Goal: Task Accomplishment & Management: Use online tool/utility

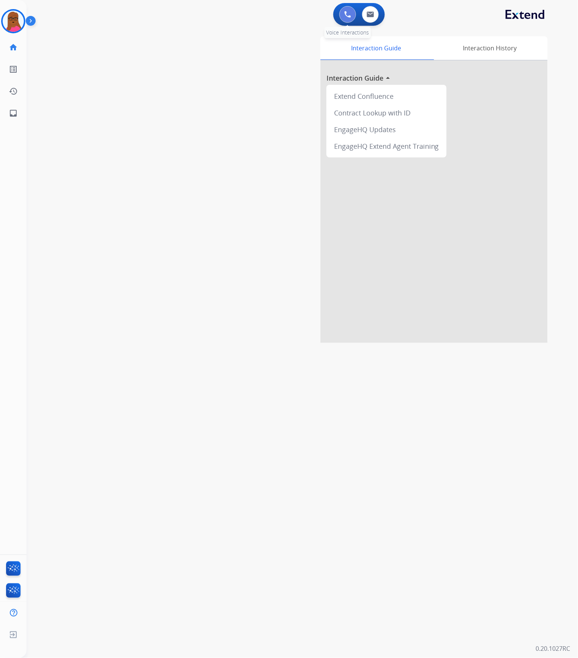
click at [346, 12] on img at bounding box center [347, 14] width 7 height 7
click at [350, 17] on img at bounding box center [347, 14] width 7 height 7
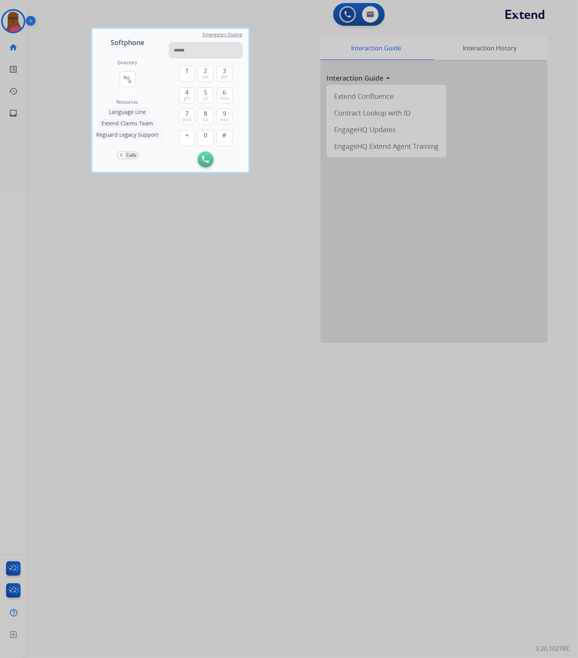
click at [197, 50] on input "tel" at bounding box center [205, 50] width 73 height 16
click at [175, 48] on input "**********" at bounding box center [205, 50] width 73 height 16
type input "**********"
click at [205, 159] on img at bounding box center [205, 159] width 7 height 7
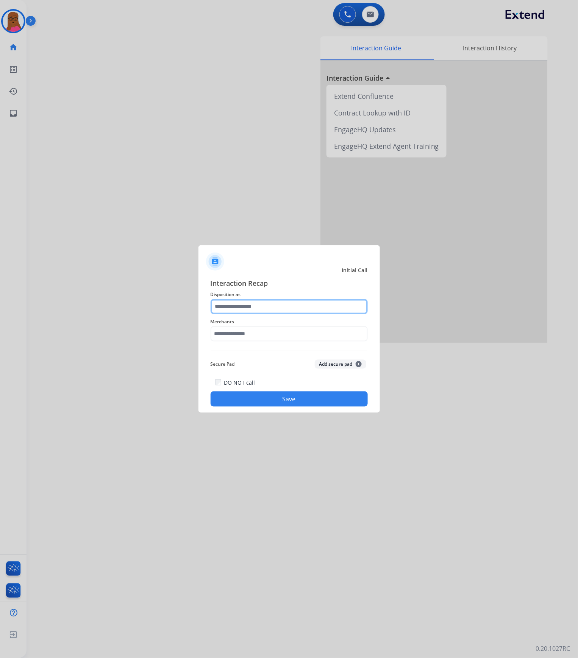
click at [320, 311] on input "text" at bounding box center [289, 306] width 157 height 15
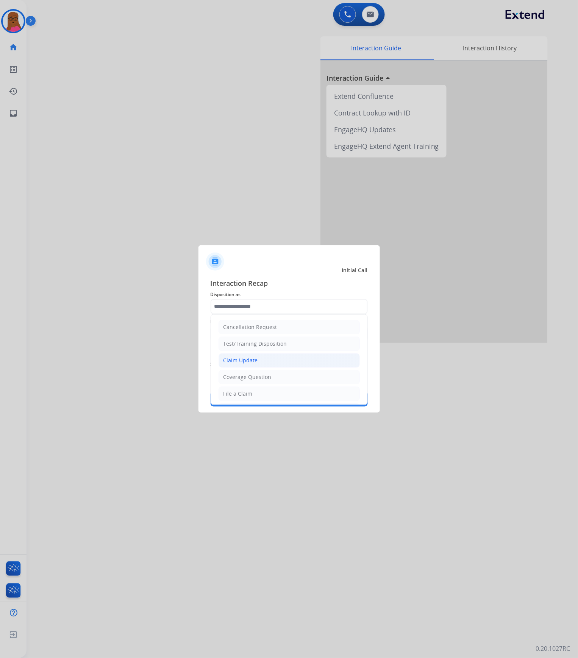
click at [286, 359] on li "Claim Update" at bounding box center [288, 360] width 141 height 14
type input "**********"
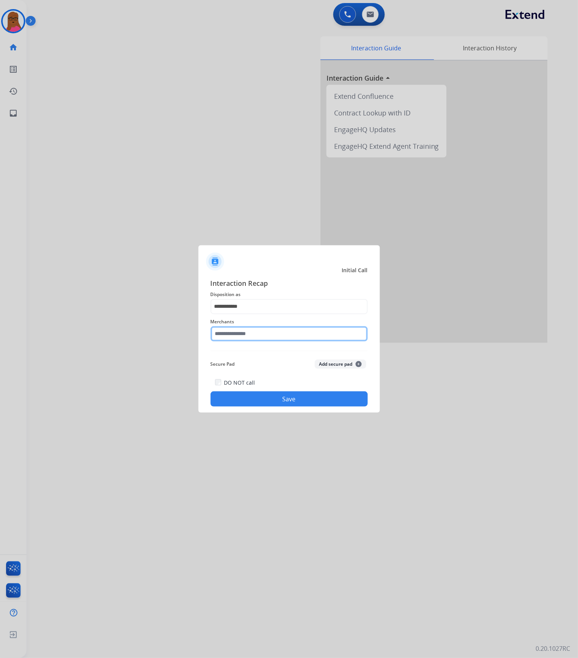
click at [285, 327] on input "text" at bounding box center [289, 333] width 157 height 15
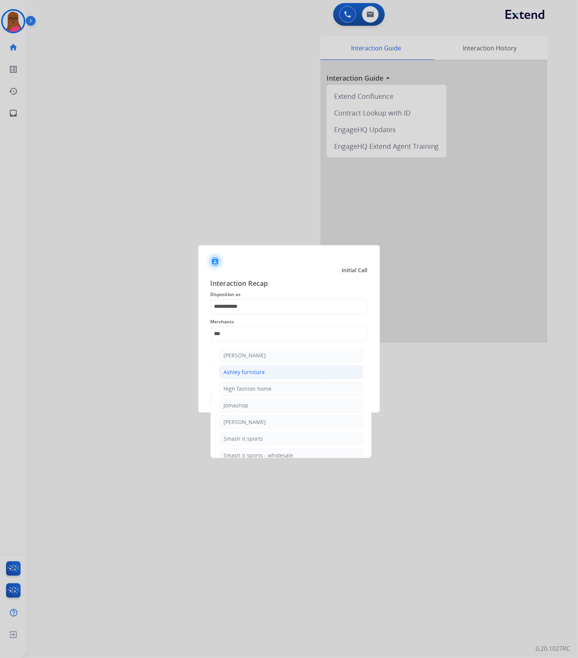
click at [262, 369] on div "Ashley furniture" at bounding box center [244, 372] width 41 height 8
type input "**********"
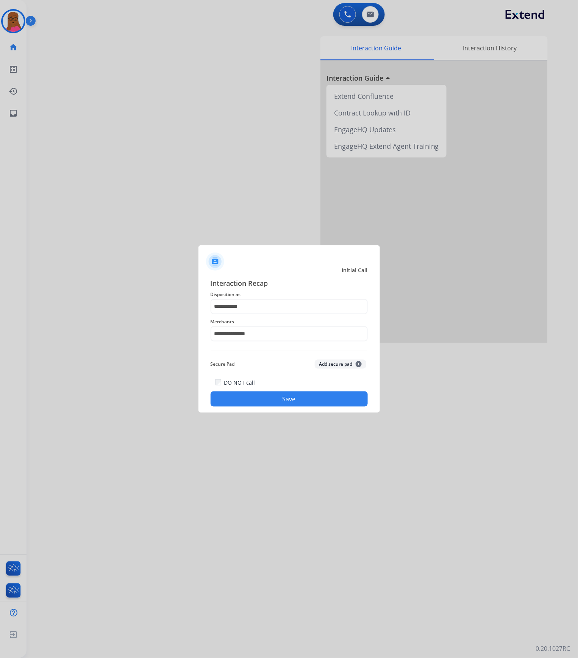
click at [270, 398] on button "Save" at bounding box center [289, 398] width 157 height 15
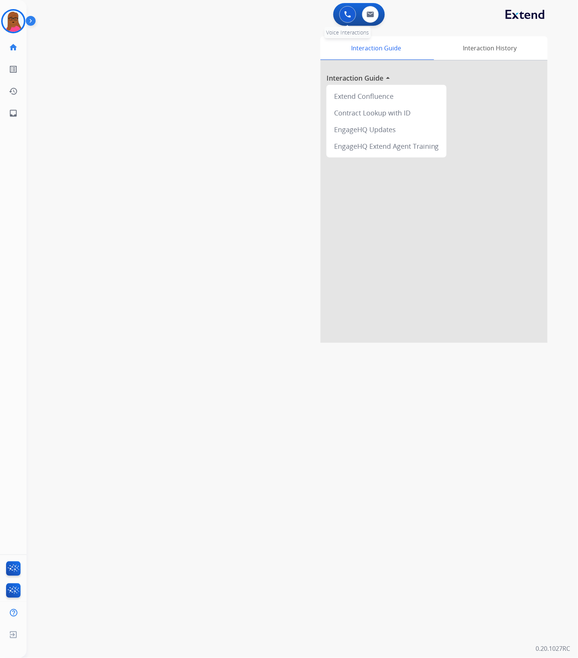
click at [350, 14] on img at bounding box center [347, 14] width 7 height 7
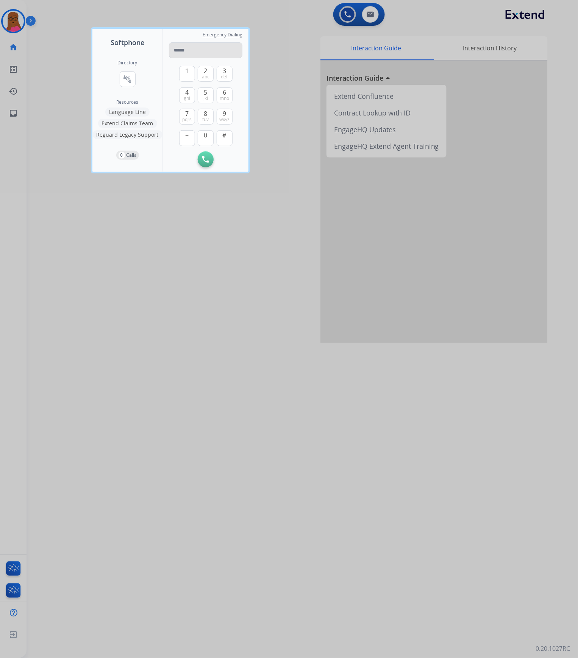
click at [220, 50] on input "tel" at bounding box center [205, 50] width 73 height 16
type input "**********"
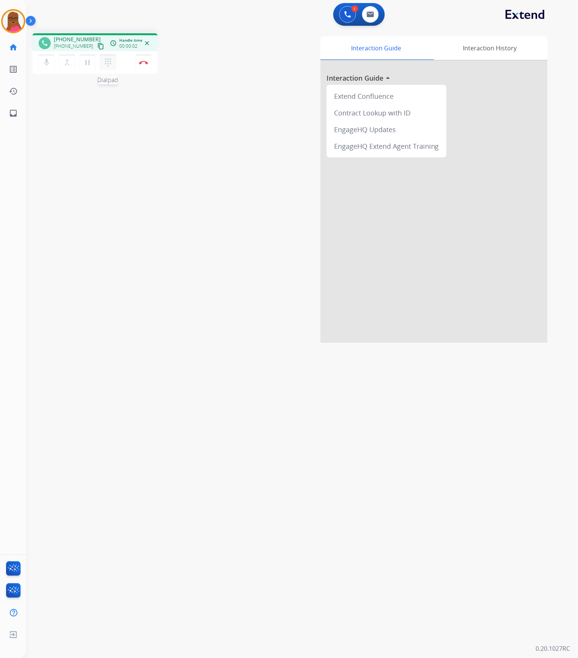
click at [107, 63] on mat-icon "dialpad" at bounding box center [107, 62] width 9 height 9
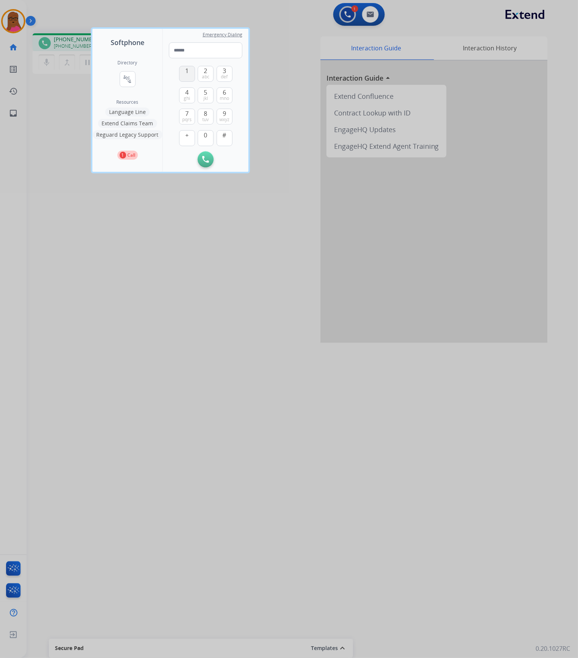
click at [185, 73] on span "1" at bounding box center [186, 70] width 3 height 9
click at [205, 75] on span "abc" at bounding box center [206, 77] width 8 height 6
click at [223, 164] on button "Remove Number" at bounding box center [225, 159] width 16 height 16
type input "*"
click at [230, 156] on button "Remove Number" at bounding box center [225, 159] width 16 height 16
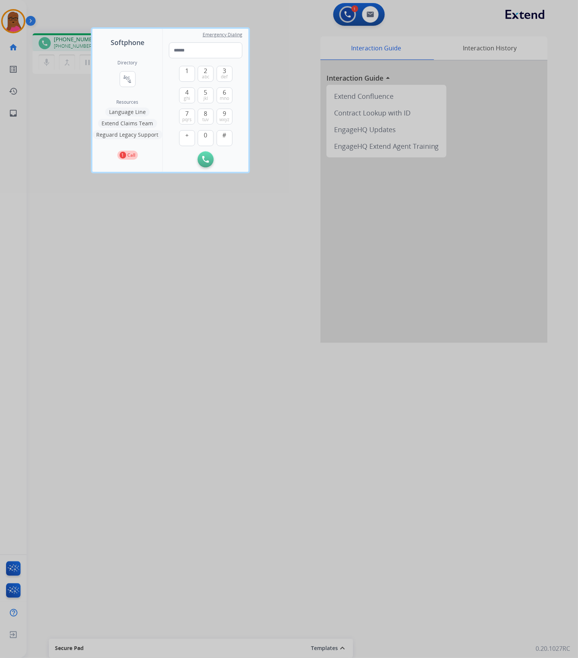
click at [282, 32] on div at bounding box center [289, 329] width 578 height 658
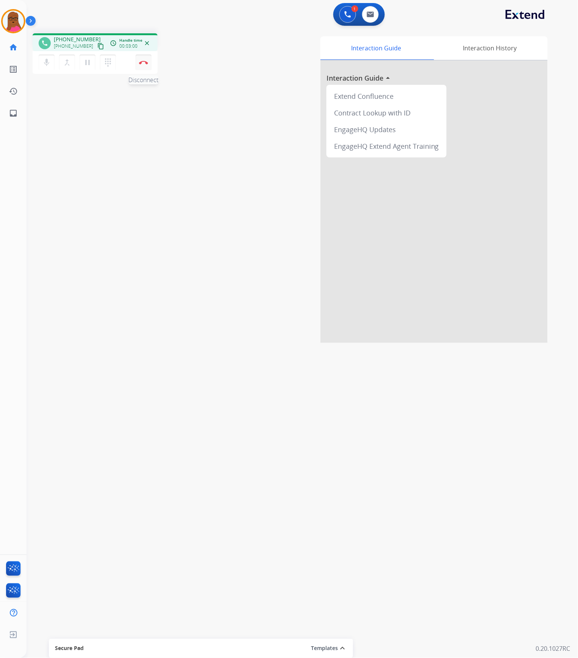
click at [148, 61] on button "Disconnect" at bounding box center [144, 63] width 16 height 16
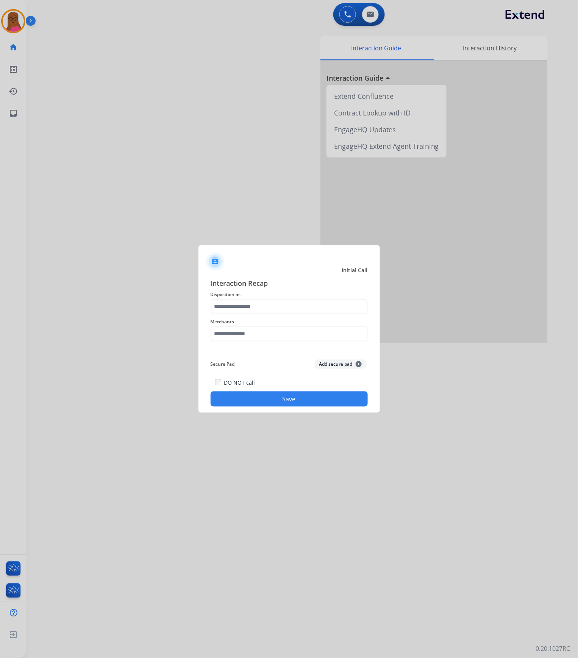
click at [288, 298] on span "Disposition as" at bounding box center [289, 294] width 157 height 9
click at [264, 297] on span "Disposition as" at bounding box center [289, 294] width 157 height 9
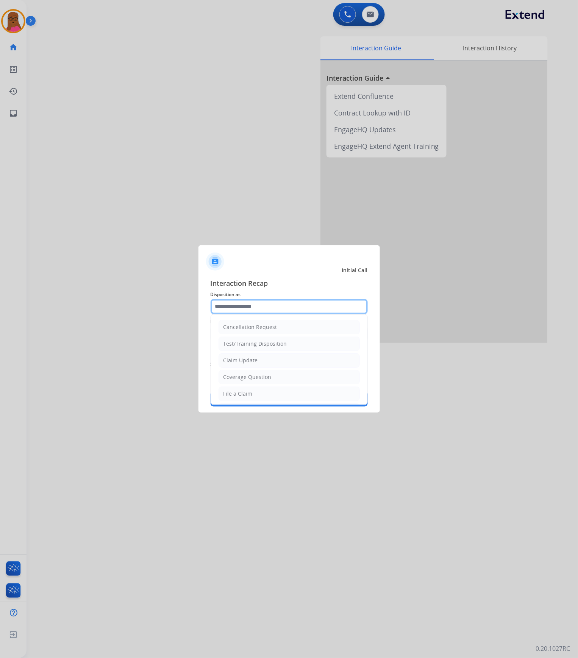
click at [261, 306] on input "text" at bounding box center [289, 306] width 157 height 15
click at [255, 358] on div "Claim Update" at bounding box center [240, 361] width 34 height 8
type input "**********"
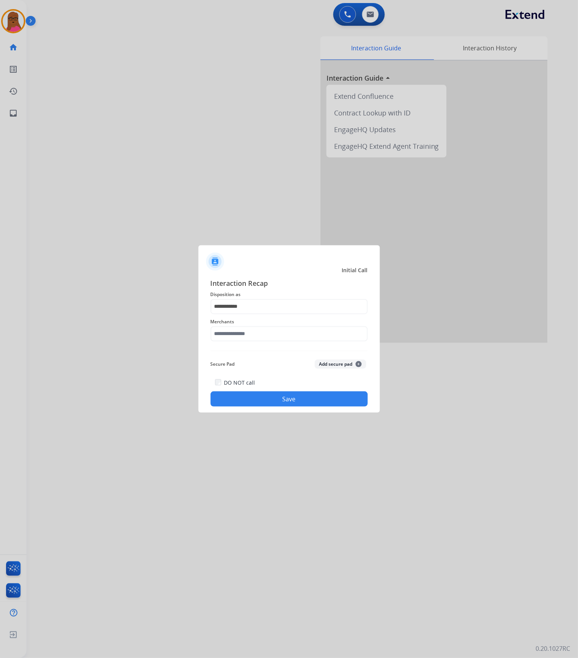
click at [255, 342] on div "Merchants" at bounding box center [289, 329] width 157 height 30
click at [257, 335] on input "text" at bounding box center [289, 333] width 157 height 15
click at [271, 371] on li "Ashley furniture" at bounding box center [291, 372] width 144 height 14
type input "**********"
click at [254, 402] on button "Save" at bounding box center [289, 398] width 157 height 15
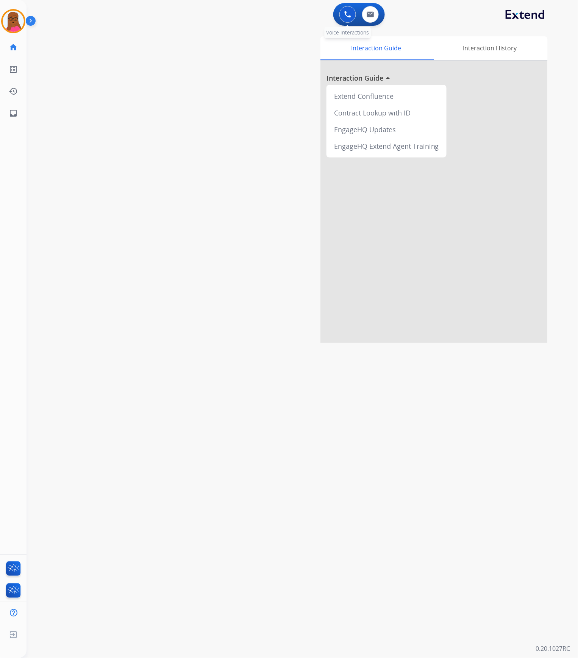
click at [348, 13] on img at bounding box center [347, 14] width 7 height 7
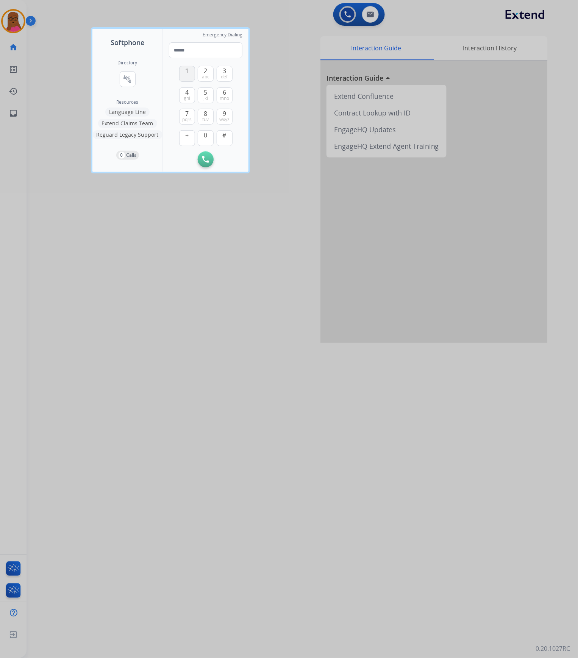
click at [189, 73] on button "1" at bounding box center [187, 74] width 16 height 16
click at [206, 112] on span "8" at bounding box center [205, 113] width 3 height 9
click at [189, 95] on span "ghi" at bounding box center [187, 98] width 6 height 6
click at [188, 95] on span "ghi" at bounding box center [187, 98] width 6 height 6
click at [224, 117] on span "wxyz" at bounding box center [224, 120] width 10 height 6
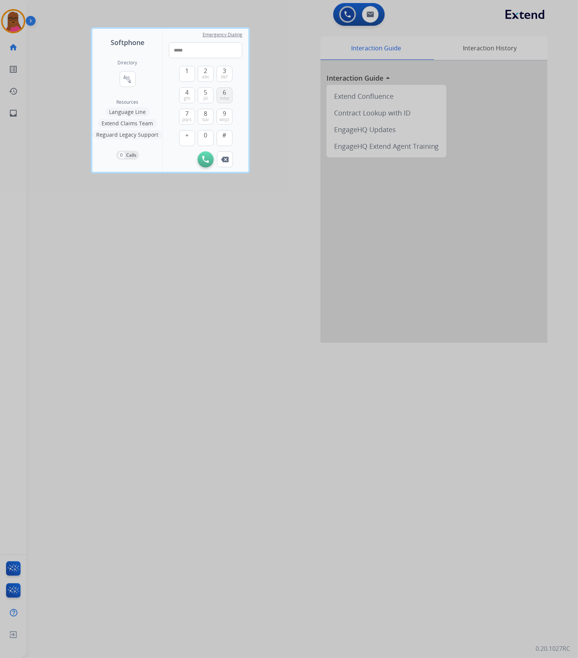
click at [222, 102] on button "6 mno" at bounding box center [225, 95] width 16 height 16
drag, startPoint x: 205, startPoint y: 138, endPoint x: 205, endPoint y: 131, distance: 7.2
click at [205, 137] on span "0" at bounding box center [205, 135] width 3 height 9
click at [206, 115] on span "8" at bounding box center [205, 113] width 3 height 9
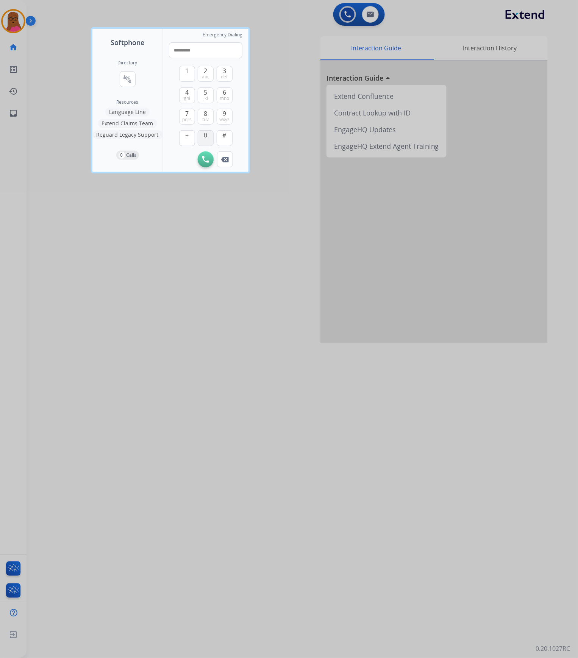
click at [205, 129] on div "1 2 abc 3 def 4 ghi 5 jkl 6 mno 7 pqrs 8 tuv 9 wxyz + 0 #" at bounding box center [205, 104] width 53 height 93
click at [226, 114] on span "9" at bounding box center [224, 113] width 3 height 9
drag, startPoint x: 231, startPoint y: 161, endPoint x: 213, endPoint y: 145, distance: 23.4
click at [226, 158] on button "Remove Number" at bounding box center [225, 159] width 16 height 16
drag, startPoint x: 212, startPoint y: 138, endPoint x: 223, endPoint y: 115, distance: 25.4
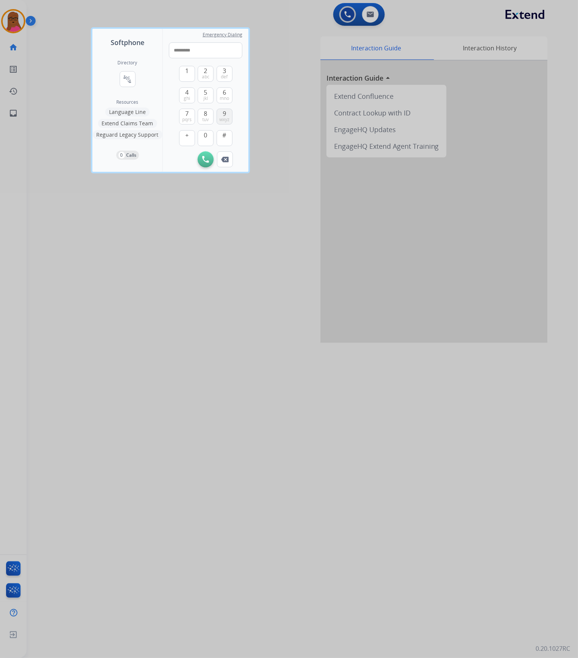
click at [212, 138] on button "0" at bounding box center [206, 138] width 16 height 16
drag, startPoint x: 225, startPoint y: 112, endPoint x: 223, endPoint y: 123, distance: 10.8
click at [226, 112] on span "9" at bounding box center [224, 113] width 3 height 9
type input "**********"
click at [204, 163] on button "Initiate Call" at bounding box center [206, 159] width 16 height 16
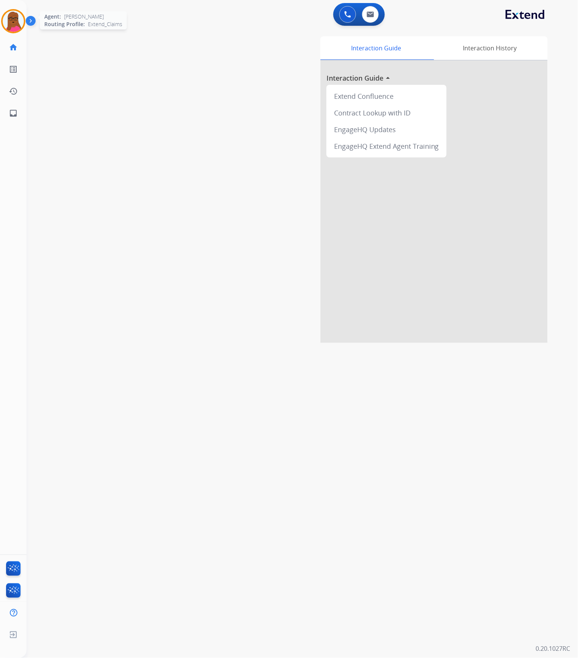
click at [15, 23] on img at bounding box center [13, 21] width 21 height 21
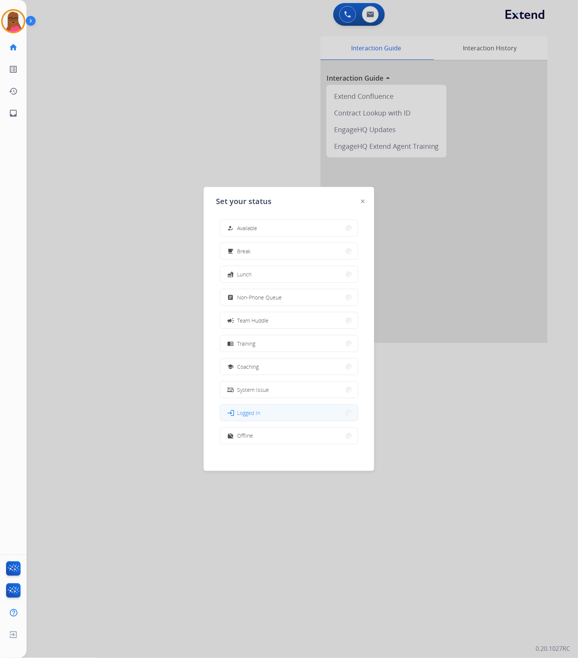
click at [268, 417] on button "login Logged In" at bounding box center [289, 413] width 138 height 16
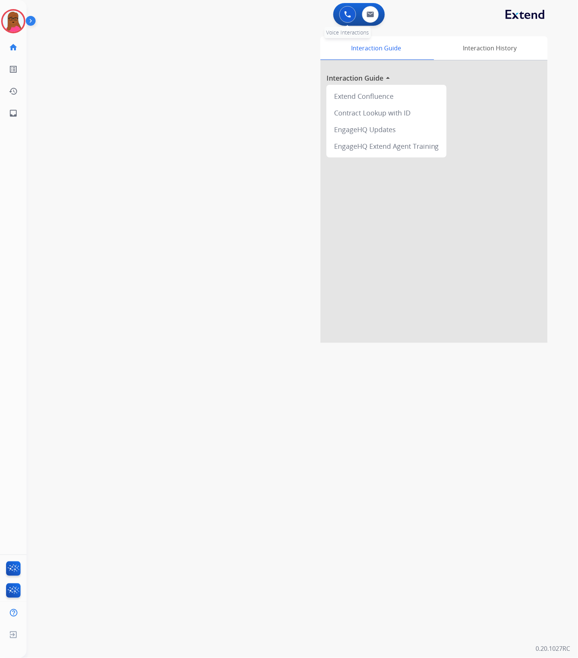
click at [351, 10] on button at bounding box center [347, 14] width 17 height 17
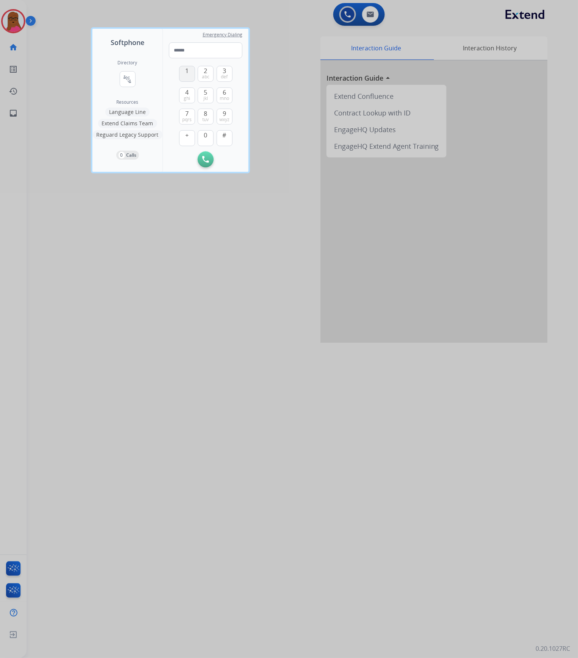
click at [185, 69] on span "1" at bounding box center [186, 70] width 3 height 9
click at [202, 117] on button "8 tuv" at bounding box center [206, 117] width 16 height 16
click at [227, 91] on button "6 mno" at bounding box center [225, 95] width 16 height 16
click at [229, 162] on button "Remove Number" at bounding box center [225, 159] width 16 height 16
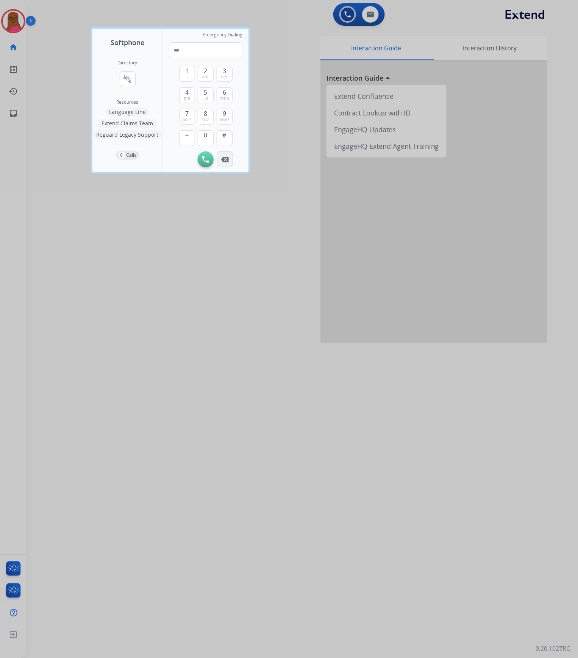
drag, startPoint x: 229, startPoint y: 162, endPoint x: 211, endPoint y: 131, distance: 36.5
click at [228, 161] on button "Remove Number" at bounding box center [225, 159] width 16 height 16
click at [190, 101] on button "4 ghi" at bounding box center [187, 95] width 16 height 16
drag, startPoint x: 226, startPoint y: 118, endPoint x: 226, endPoint y: 100, distance: 17.8
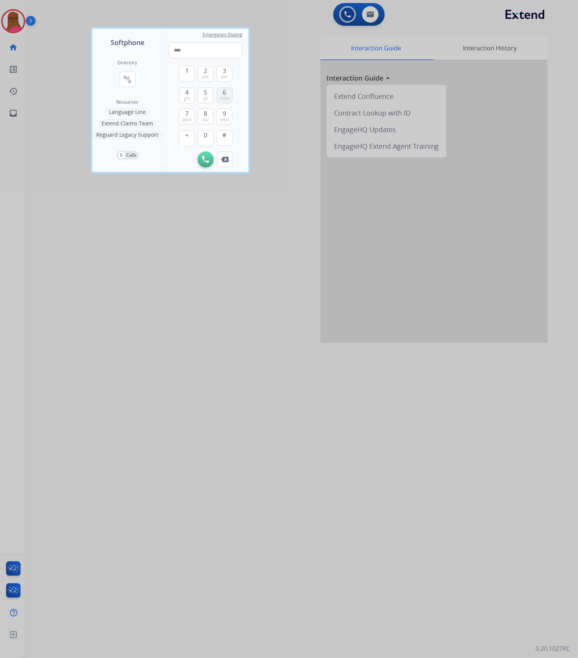
click at [226, 117] on span "wxyz" at bounding box center [224, 120] width 10 height 6
click at [227, 100] on span "mno" at bounding box center [224, 98] width 9 height 6
drag, startPoint x: 209, startPoint y: 132, endPoint x: 209, endPoint y: 115, distance: 16.7
click at [209, 131] on button "0" at bounding box center [206, 138] width 16 height 16
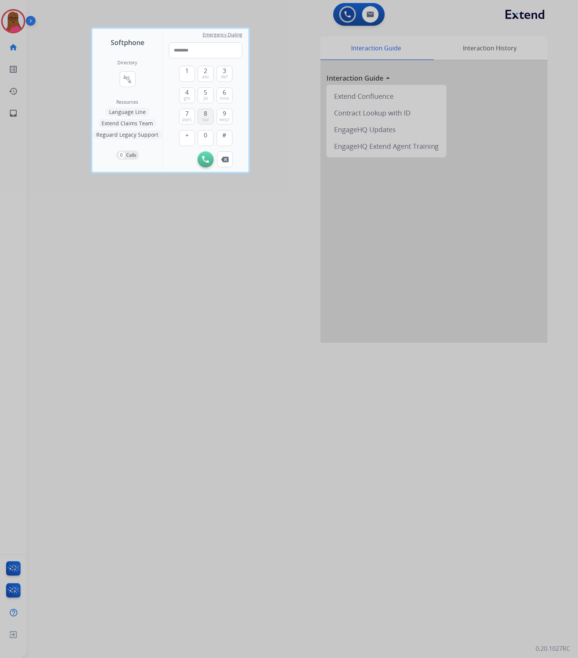
click at [208, 114] on button "8 tuv" at bounding box center [206, 117] width 16 height 16
click at [207, 138] on span "0" at bounding box center [205, 135] width 3 height 9
click at [223, 114] on span "9" at bounding box center [224, 113] width 3 height 9
type input "**********"
click at [208, 154] on button "Initiate Call" at bounding box center [206, 159] width 16 height 16
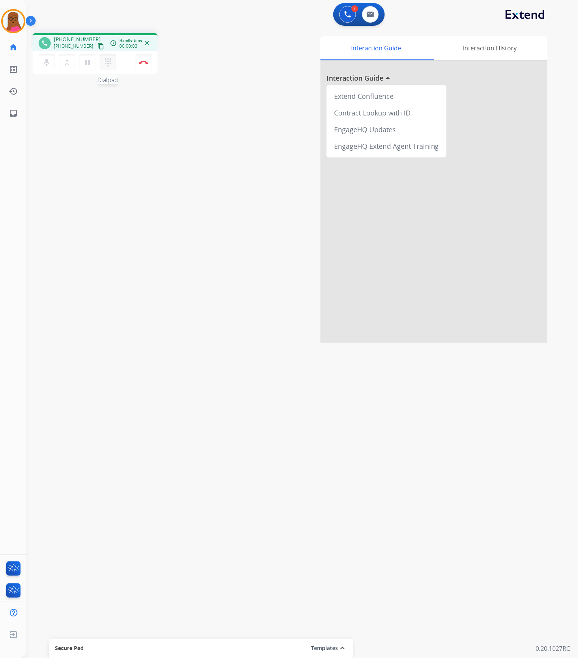
click at [106, 62] on mat-icon "dialpad" at bounding box center [107, 62] width 9 height 9
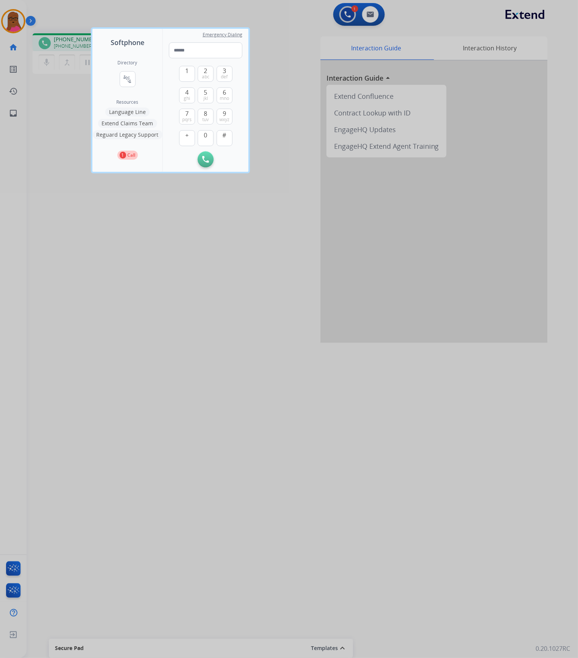
drag, startPoint x: 262, startPoint y: 184, endPoint x: 179, endPoint y: 80, distance: 132.7
click at [262, 184] on div at bounding box center [289, 329] width 578 height 658
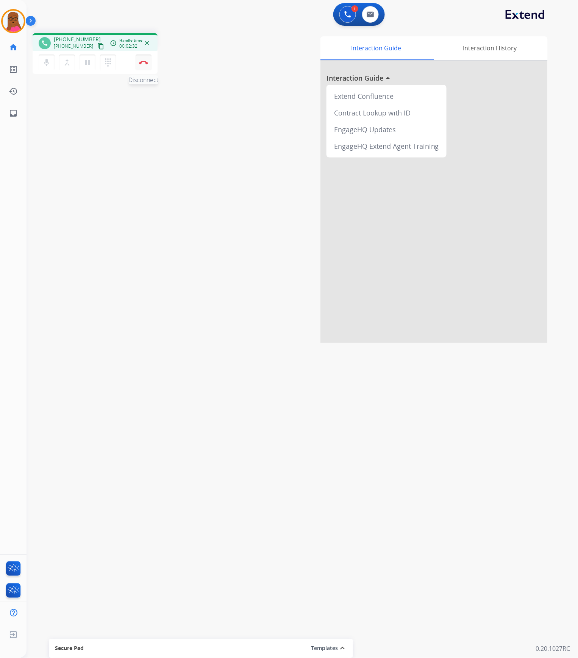
click at [146, 62] on img at bounding box center [143, 63] width 9 height 4
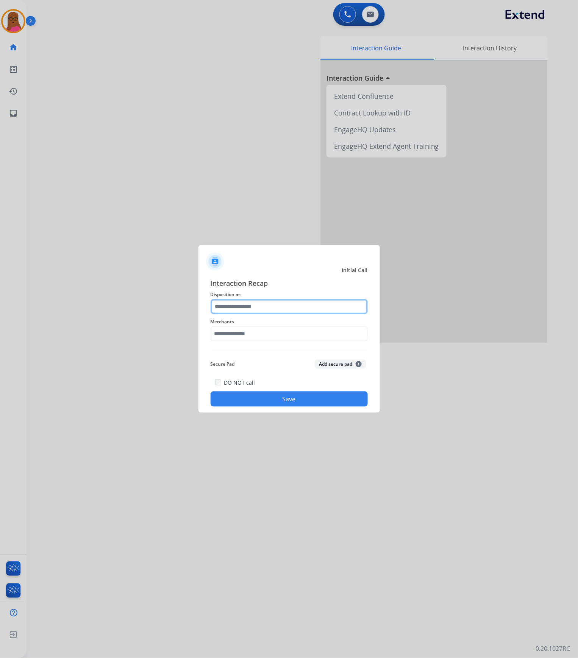
click at [261, 301] on input "text" at bounding box center [289, 306] width 157 height 15
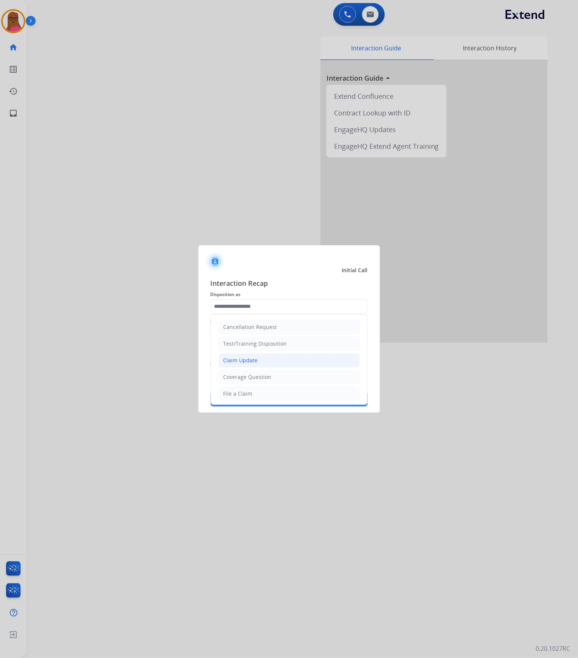
click at [257, 361] on div "Claim Update" at bounding box center [240, 361] width 34 height 8
type input "**********"
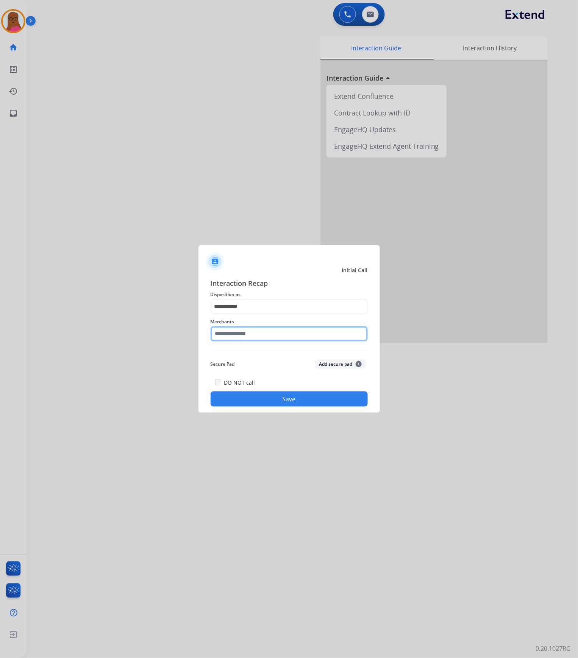
click at [254, 332] on input "text" at bounding box center [289, 333] width 157 height 15
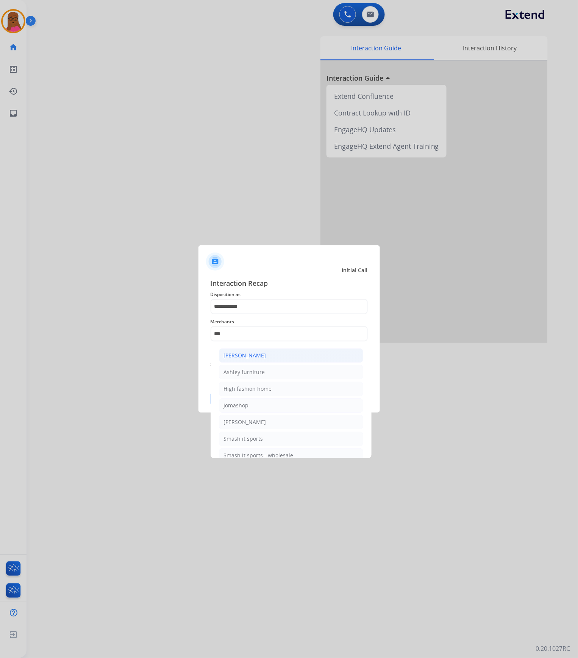
click at [291, 359] on li "[PERSON_NAME]" at bounding box center [291, 355] width 144 height 14
type input "**********"
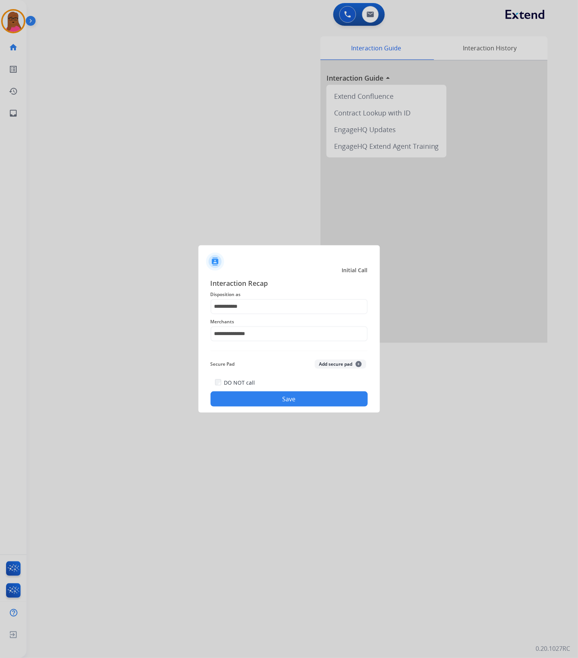
click at [317, 396] on button "Save" at bounding box center [289, 398] width 157 height 15
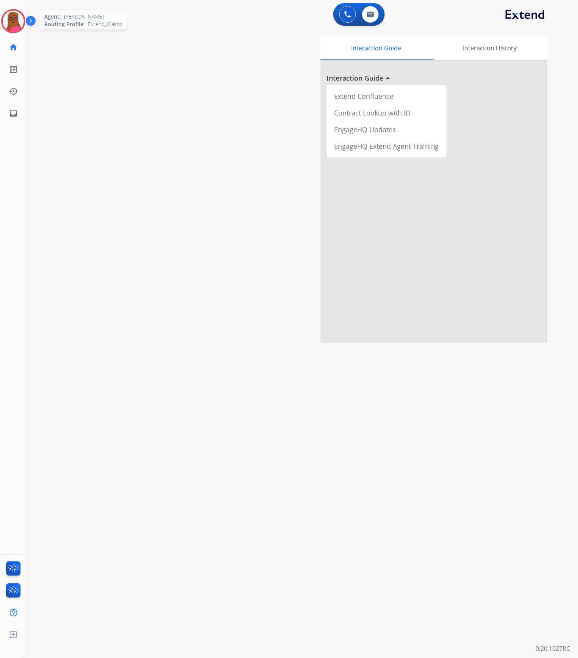
click at [6, 26] on img at bounding box center [13, 21] width 21 height 21
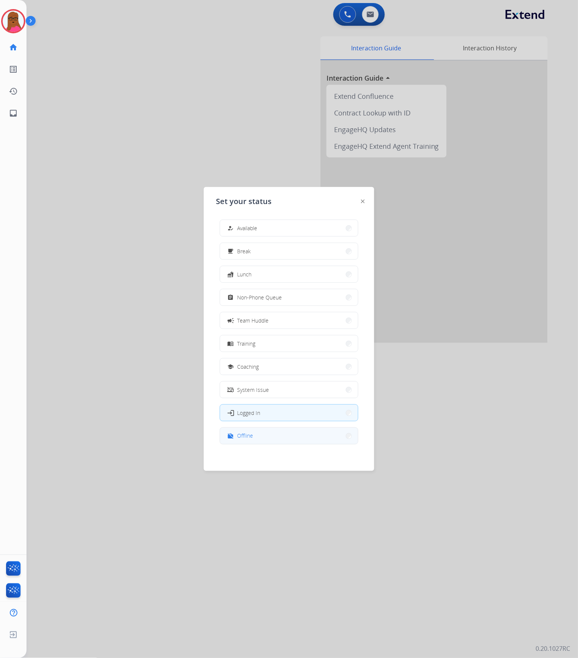
click at [240, 436] on span "Offline" at bounding box center [245, 436] width 16 height 8
